Goal: Task Accomplishment & Management: Manage account settings

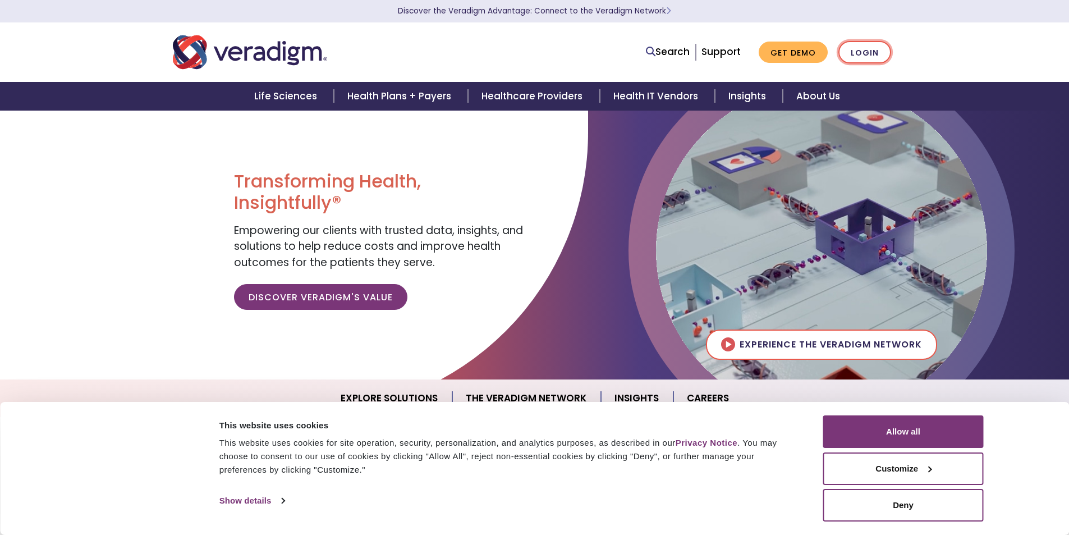
click at [855, 50] on link "Login" at bounding box center [864, 52] width 53 height 23
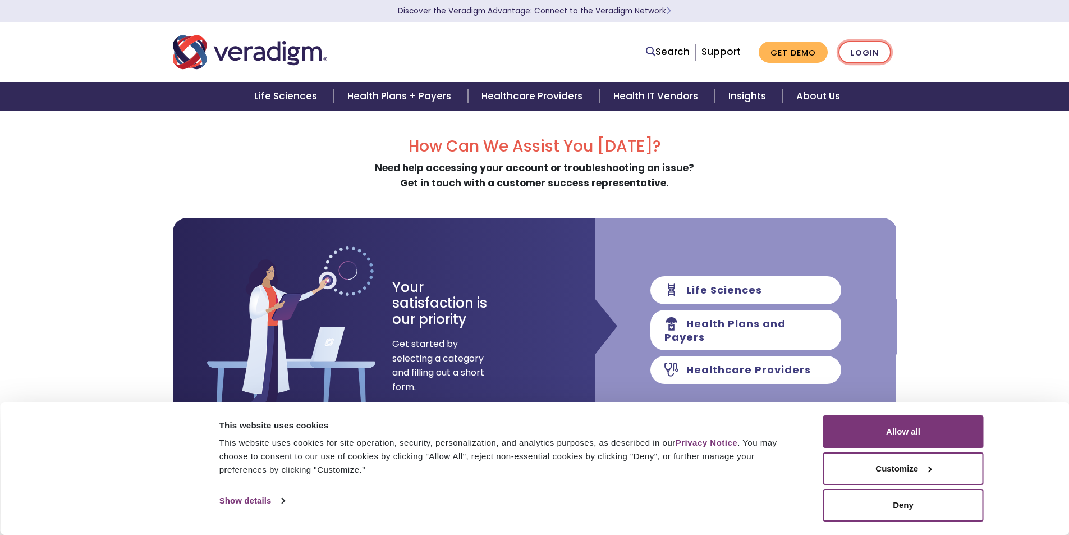
click at [849, 50] on link "Login" at bounding box center [864, 52] width 53 height 23
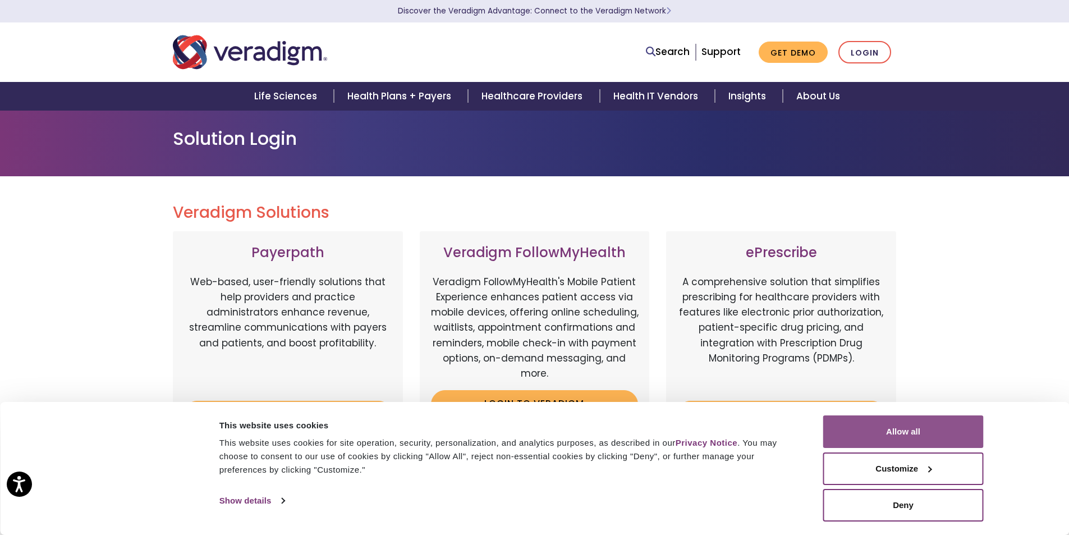
click at [934, 432] on button "Allow all" at bounding box center [903, 431] width 160 height 33
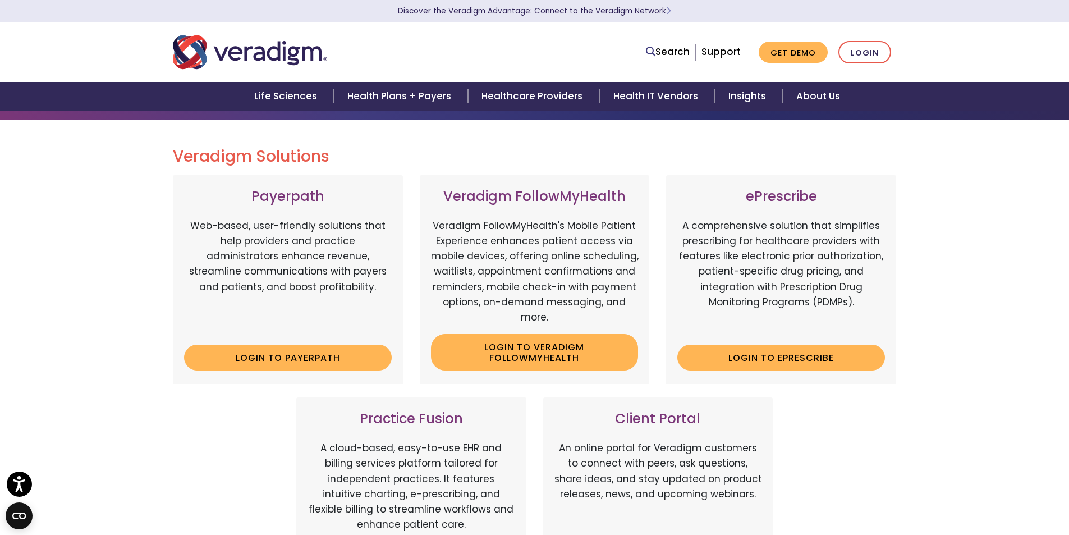
scroll to position [112, 0]
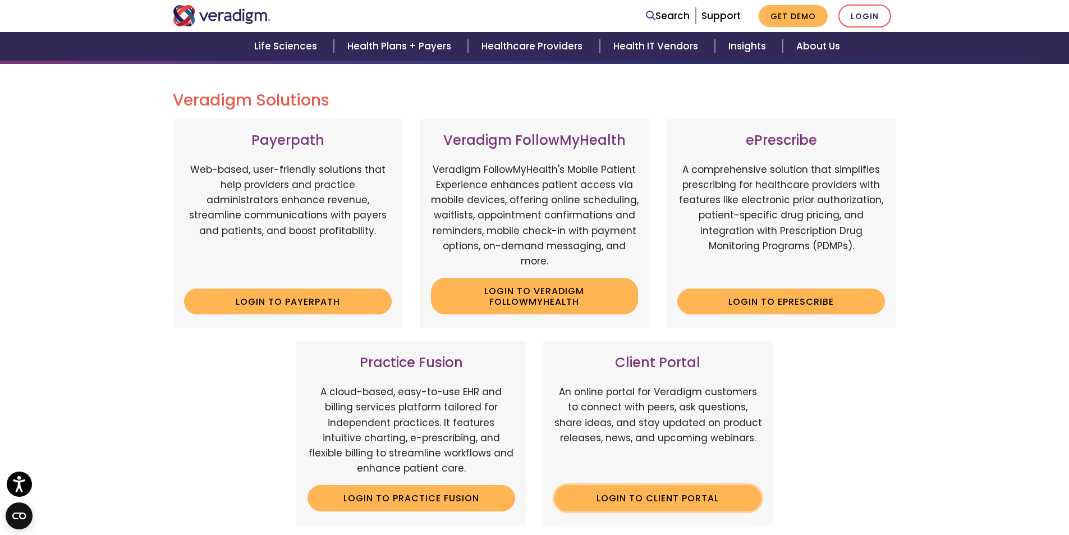
click at [632, 490] on link "Login to Client Portal" at bounding box center [658, 498] width 208 height 26
